Goal: Task Accomplishment & Management: Manage account settings

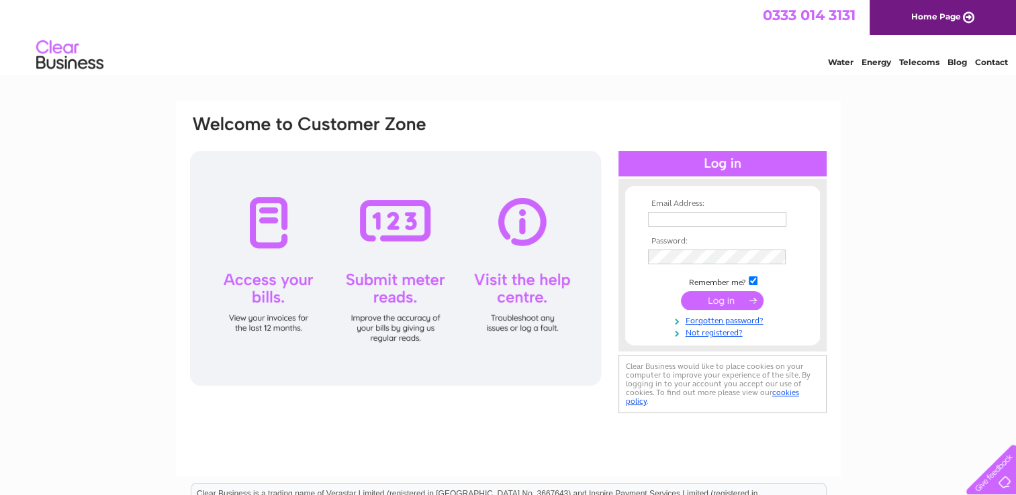
type input "[PERSON_NAME][EMAIL_ADDRESS][DOMAIN_NAME]"
click at [712, 299] on input "submit" at bounding box center [722, 300] width 83 height 19
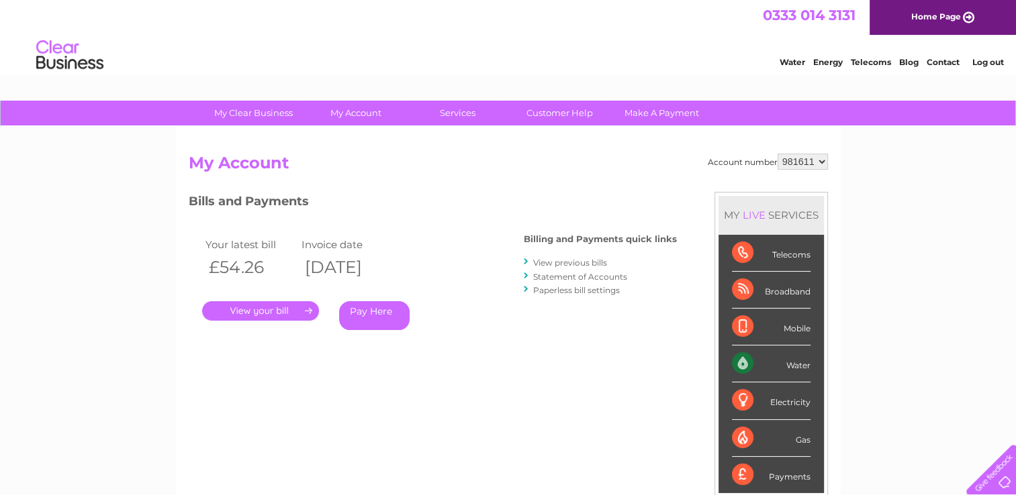
scroll to position [43, 0]
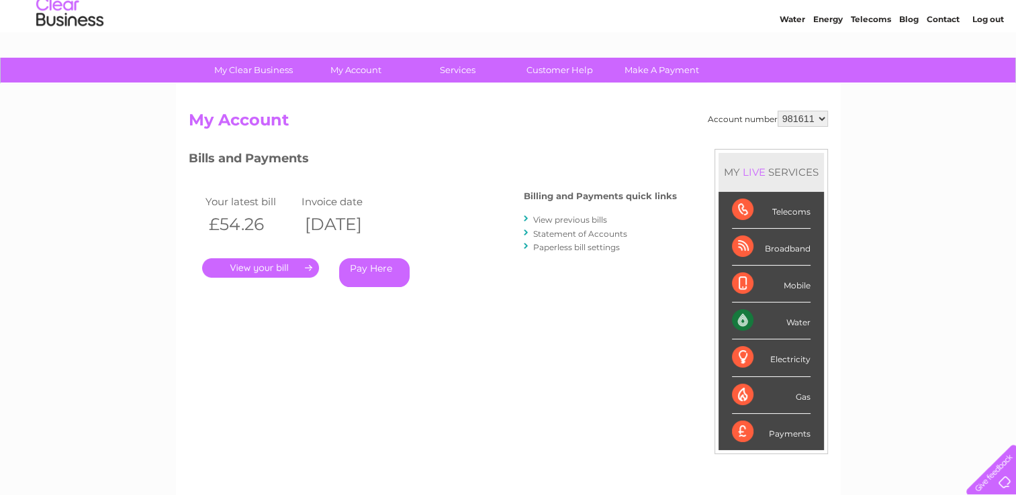
click at [291, 263] on link "." at bounding box center [260, 267] width 117 height 19
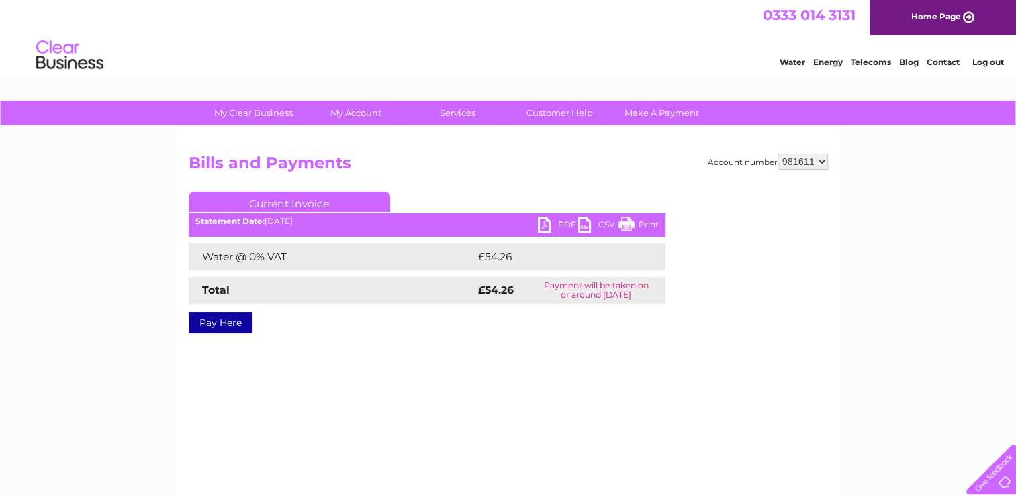
click at [556, 227] on link "PDF" at bounding box center [558, 226] width 40 height 19
